Goal: Information Seeking & Learning: Learn about a topic

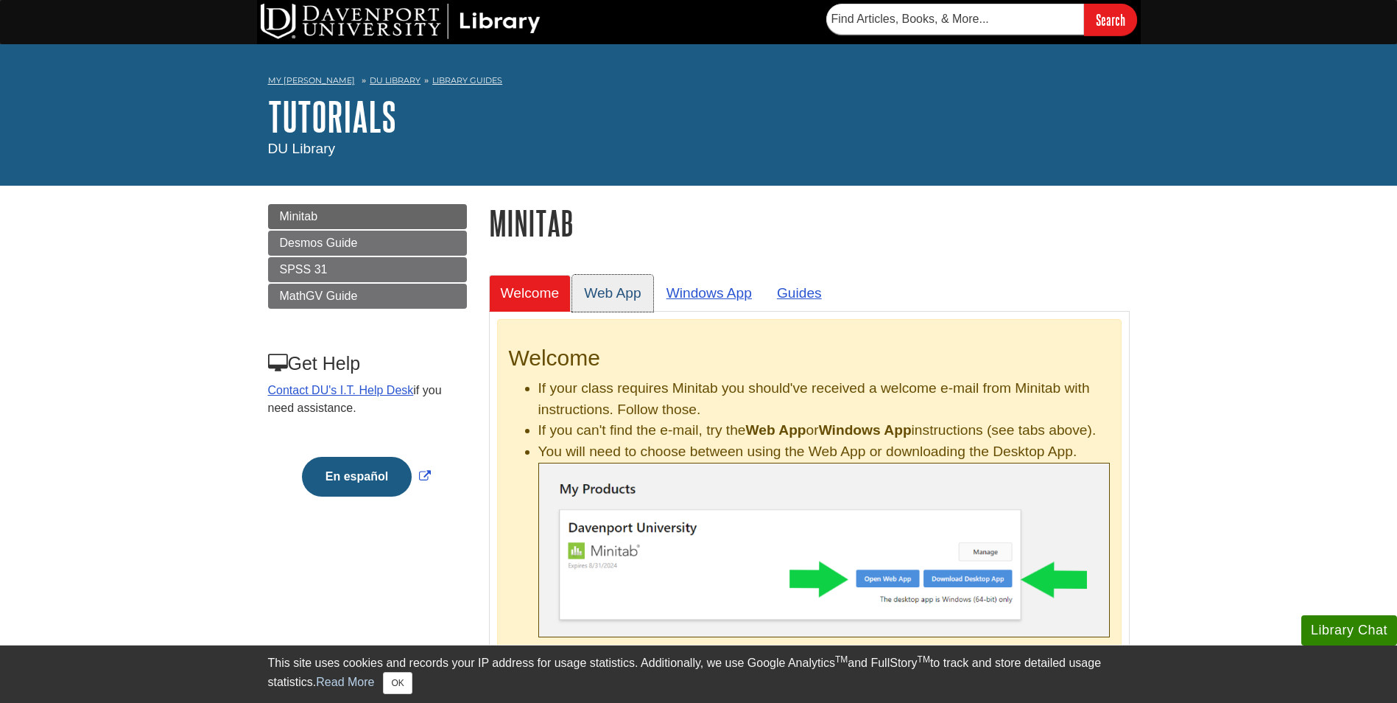
click at [619, 286] on link "Web App" at bounding box center [612, 293] width 81 height 36
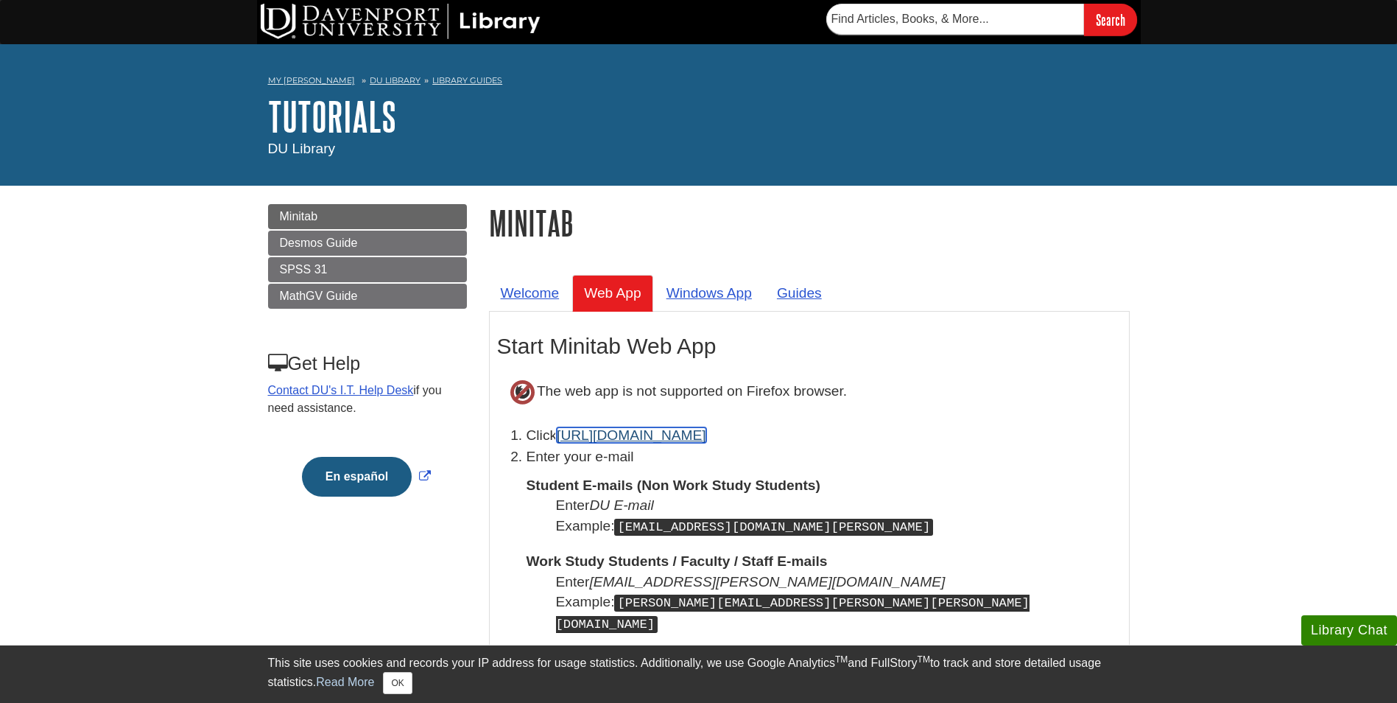
click at [619, 432] on link "[URL][DOMAIN_NAME]" at bounding box center [632, 434] width 150 height 15
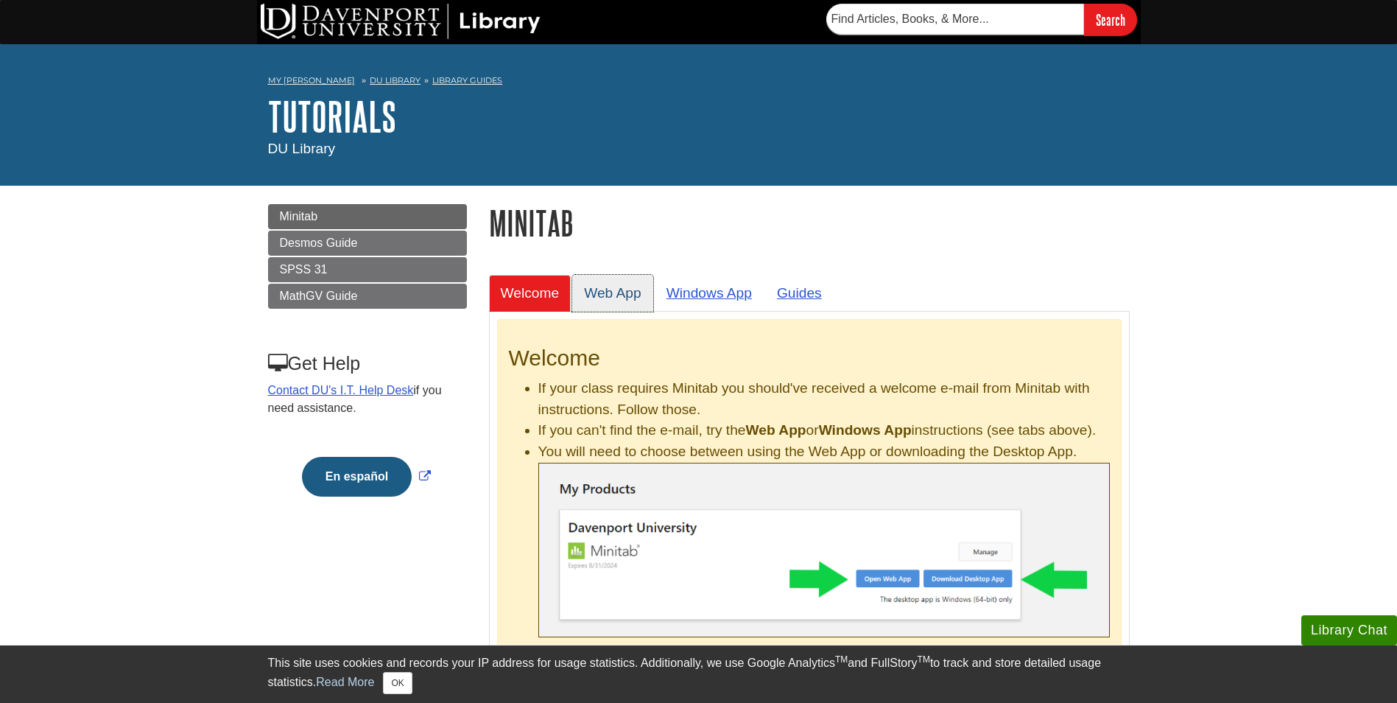
click at [618, 295] on link "Web App" at bounding box center [612, 293] width 81 height 36
